Goal: Check status

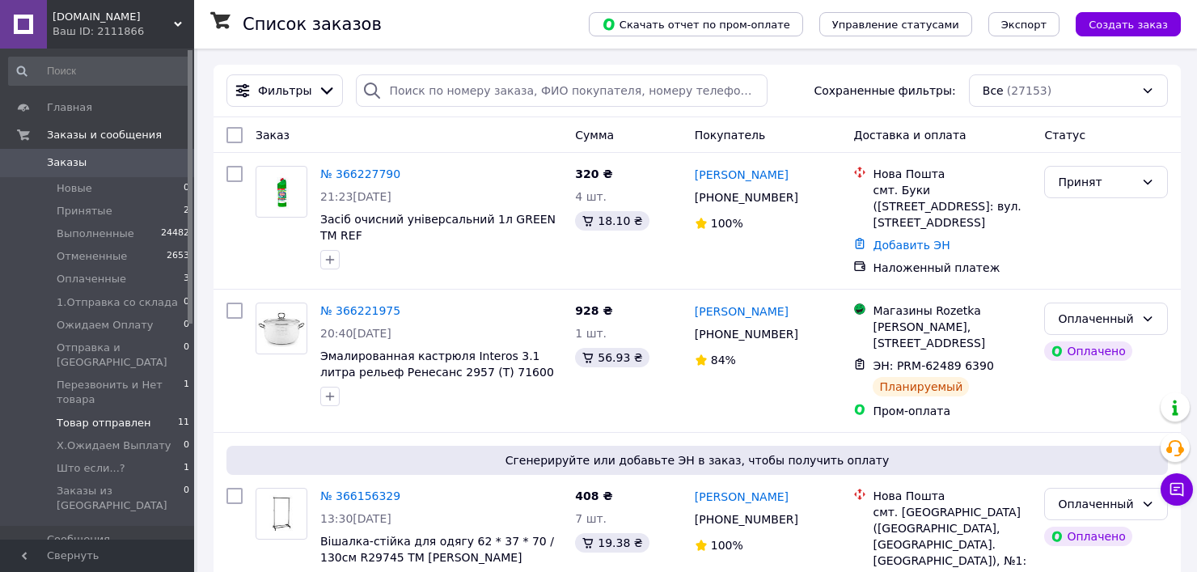
click at [141, 412] on li "Товар отправлен 11" at bounding box center [99, 423] width 199 height 23
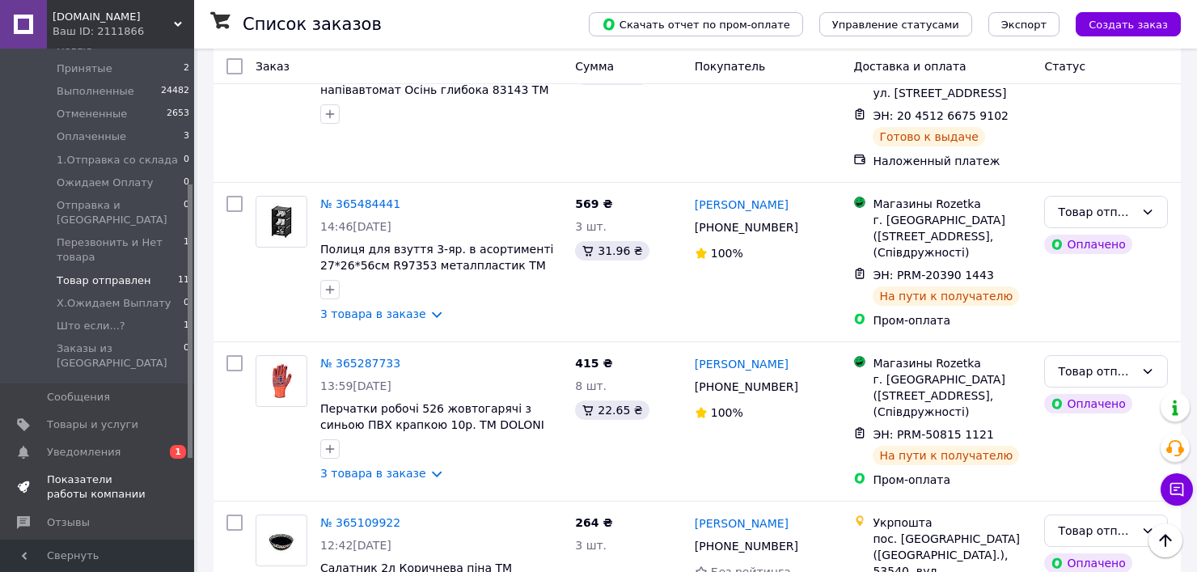
scroll to position [243, 0]
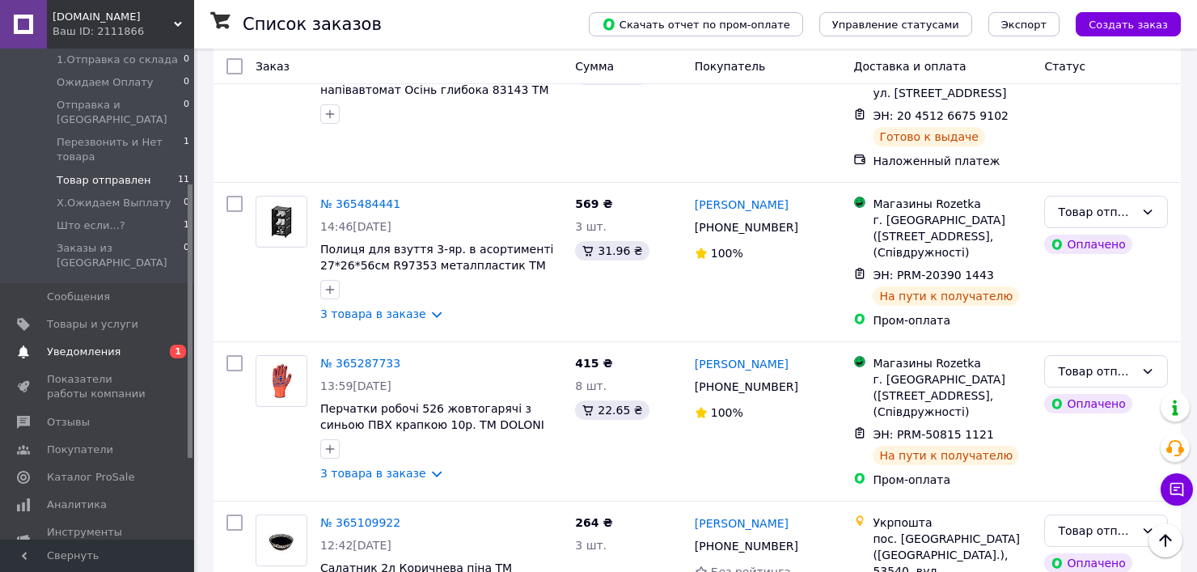
click at [119, 344] on span "Уведомления" at bounding box center [98, 351] width 103 height 15
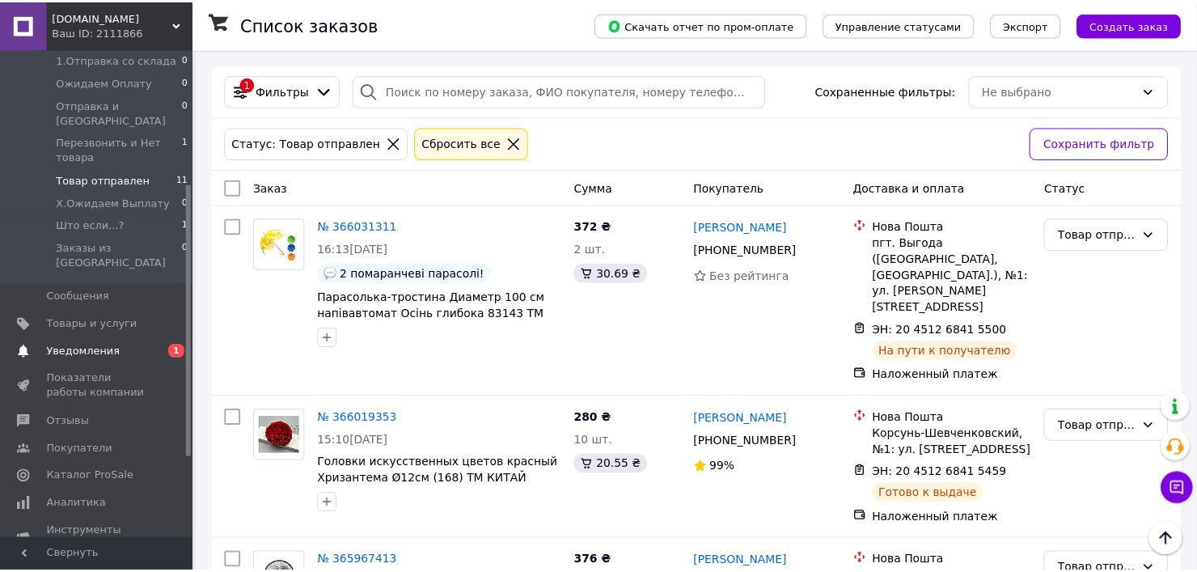
scroll to position [13, 0]
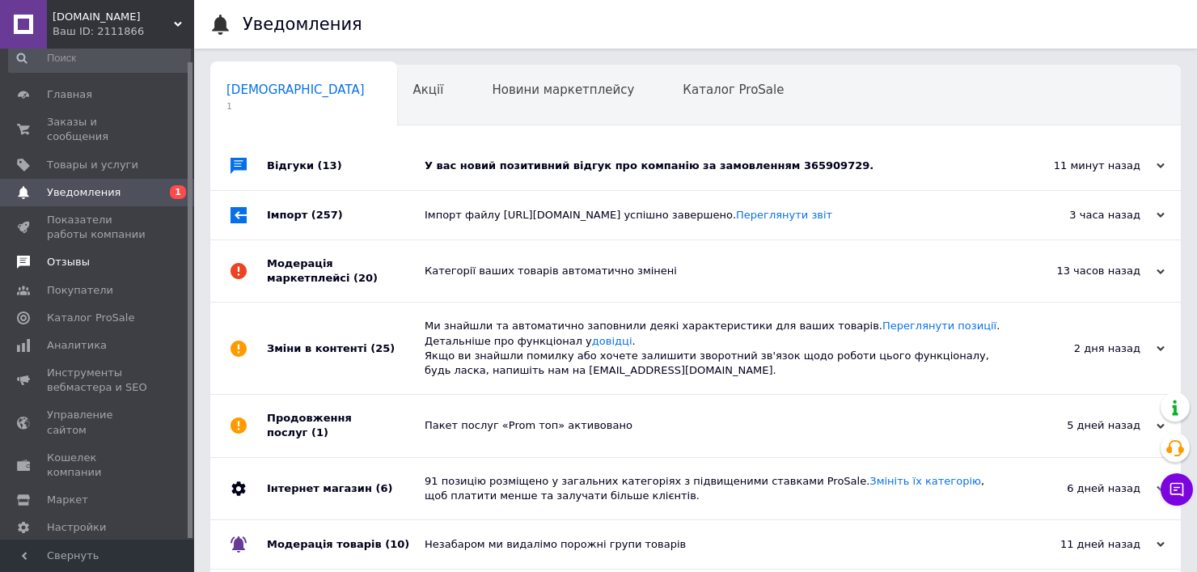
click at [99, 255] on span "Отзывы" at bounding box center [98, 262] width 103 height 15
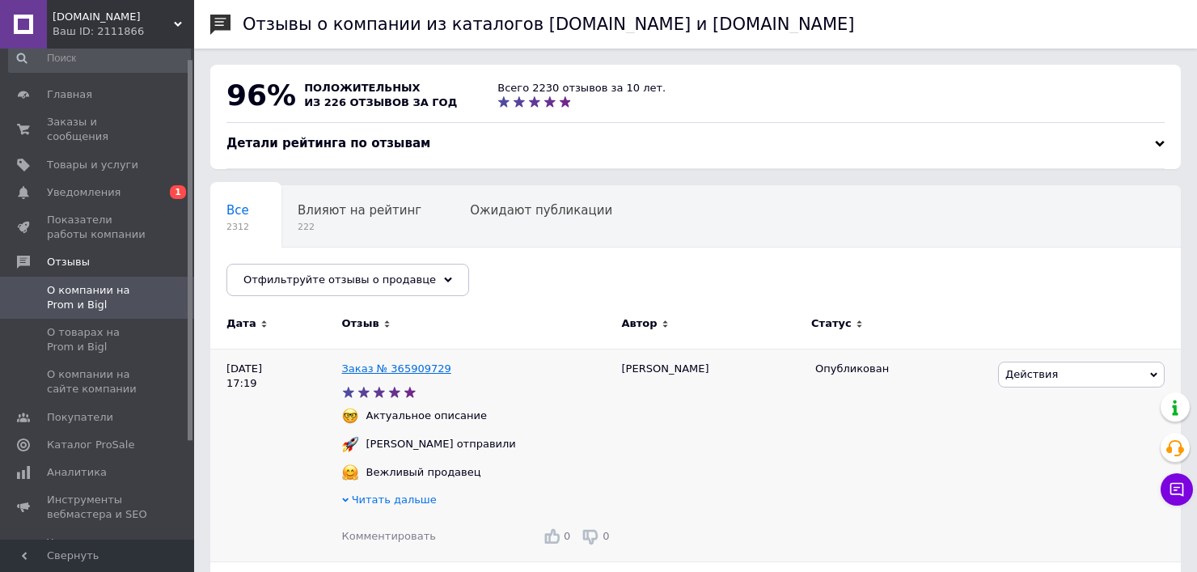
click at [391, 370] on link "Заказ № 365909729" at bounding box center [396, 368] width 109 height 12
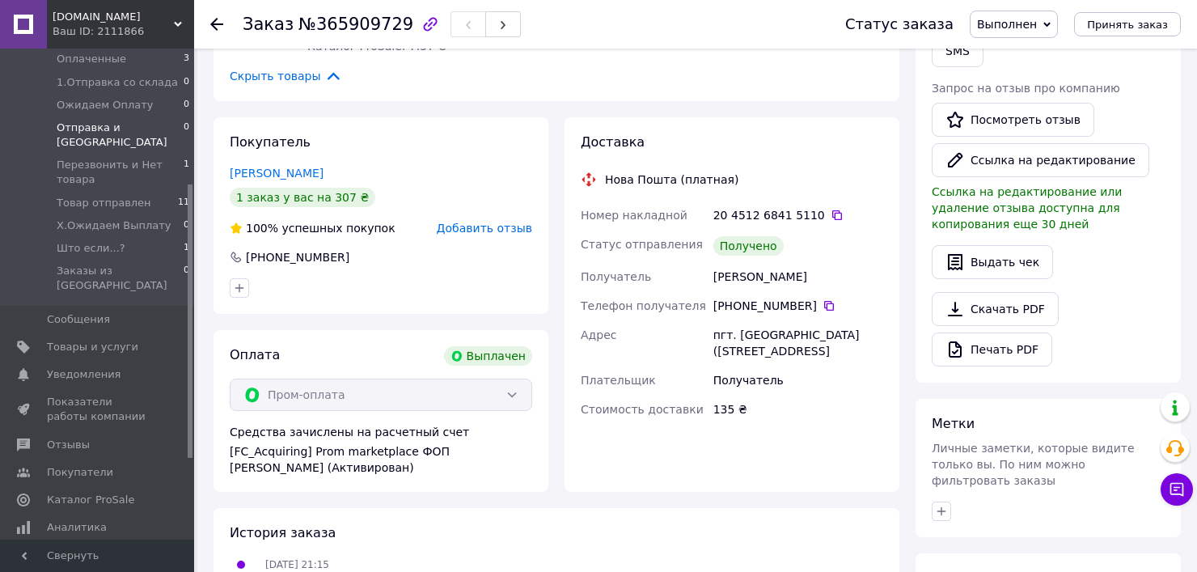
scroll to position [243, 0]
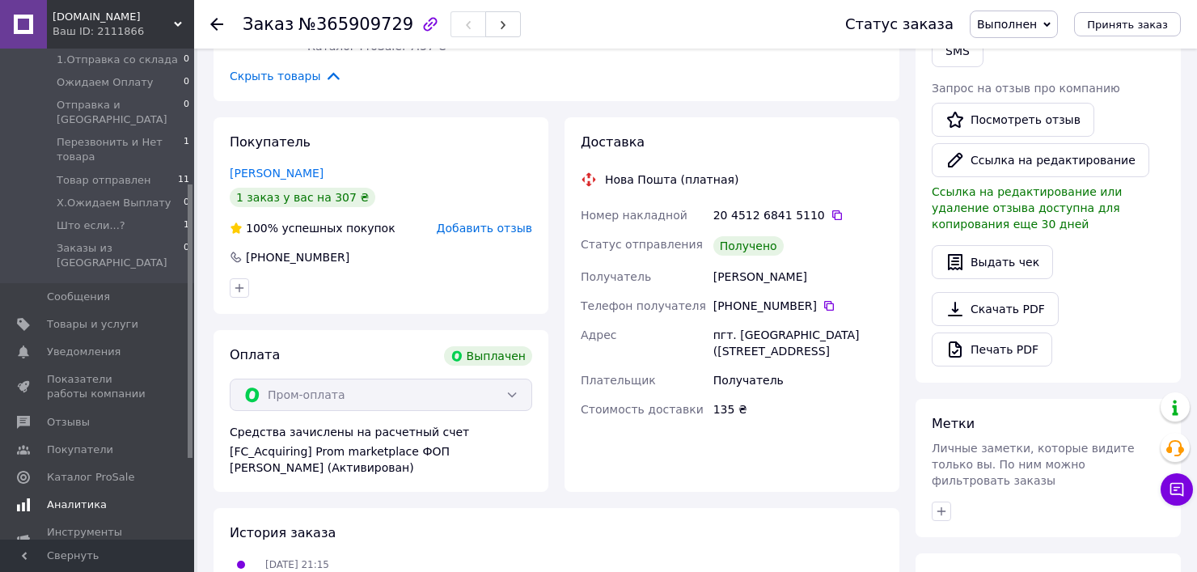
click at [99, 491] on link "Аналитика" at bounding box center [99, 504] width 199 height 27
